Goal: Entertainment & Leisure: Consume media (video, audio)

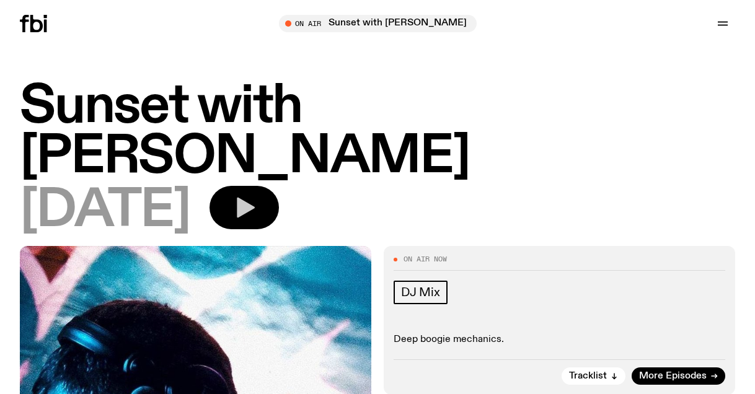
click at [257, 195] on icon "button" at bounding box center [244, 207] width 25 height 25
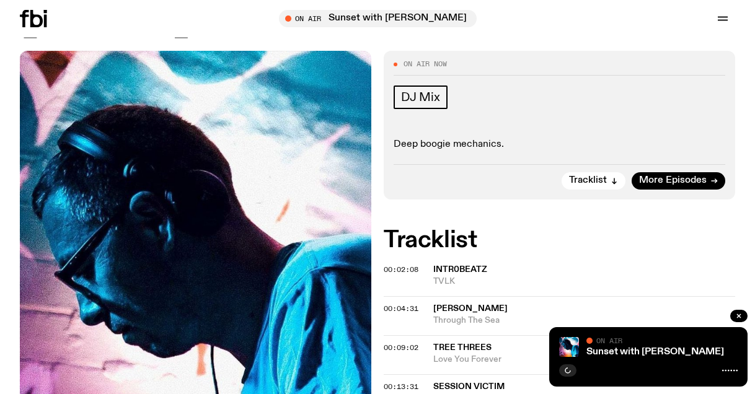
scroll to position [187, 0]
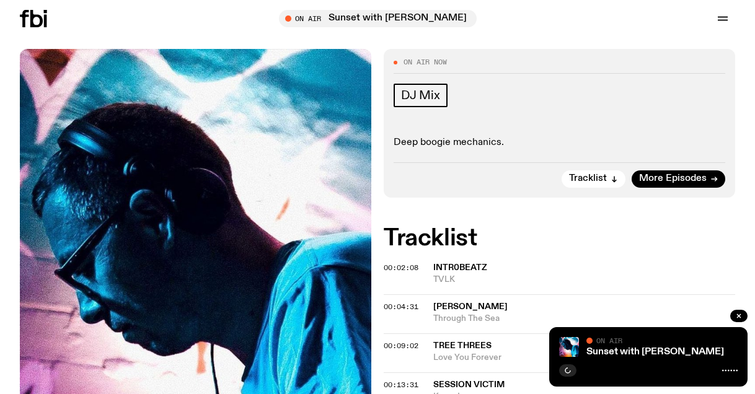
click at [451, 263] on span "intr0beatz" at bounding box center [460, 267] width 54 height 9
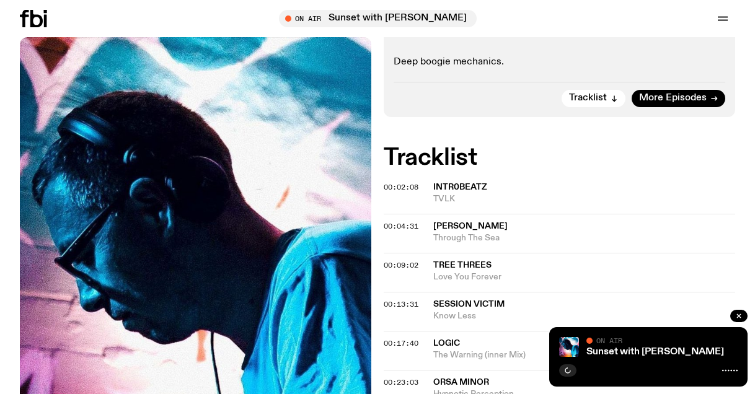
scroll to position [560, 0]
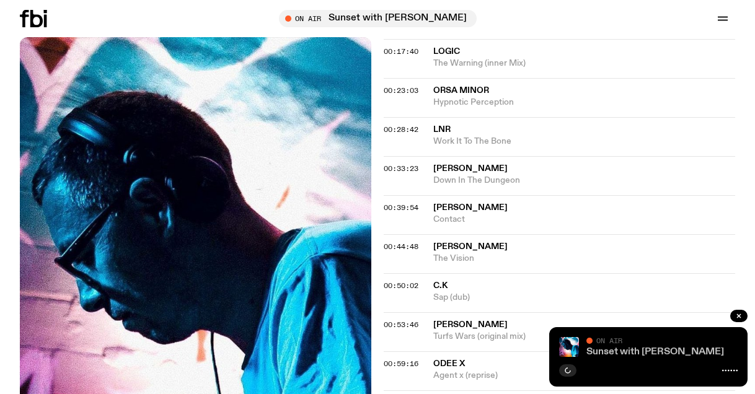
click at [612, 348] on link "Sunset with [PERSON_NAME]" at bounding box center [655, 352] width 138 height 10
click at [38, 20] on icon at bounding box center [33, 18] width 27 height 17
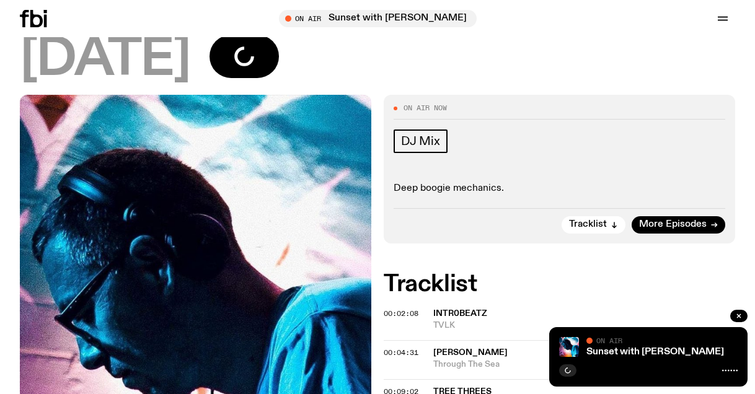
scroll to position [144, 0]
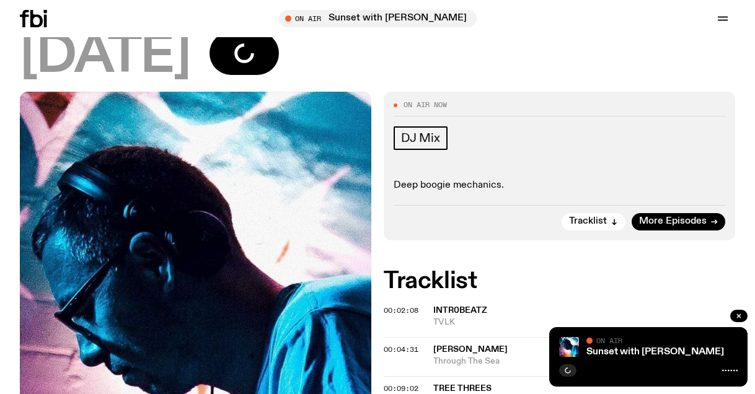
click at [453, 306] on span "intr0beatz" at bounding box center [460, 310] width 54 height 9
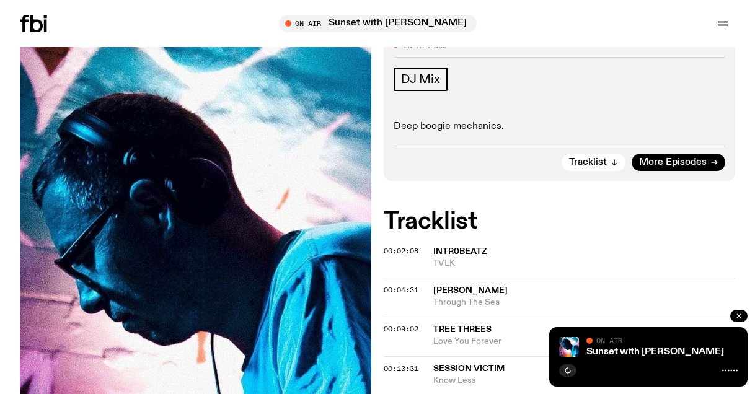
scroll to position [0, 0]
